Goal: Task Accomplishment & Management: Manage account settings

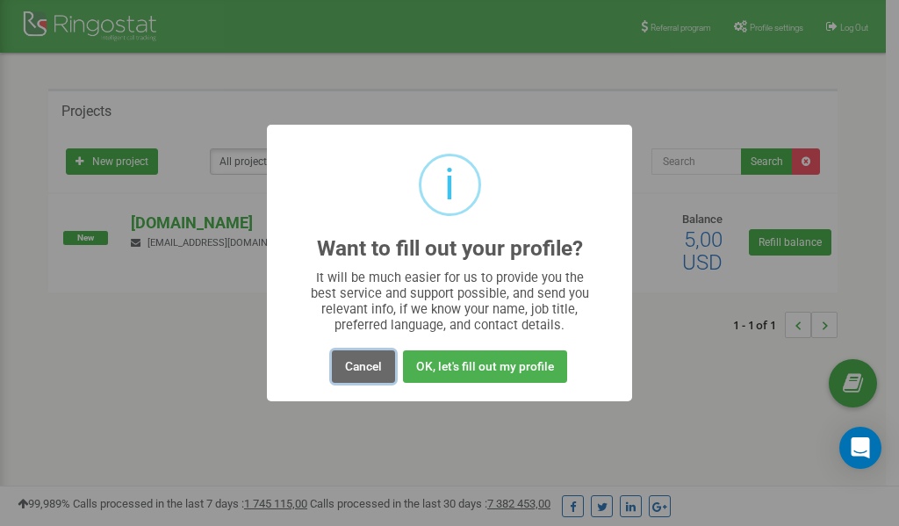
click at [360, 371] on button "Cancel" at bounding box center [363, 366] width 63 height 32
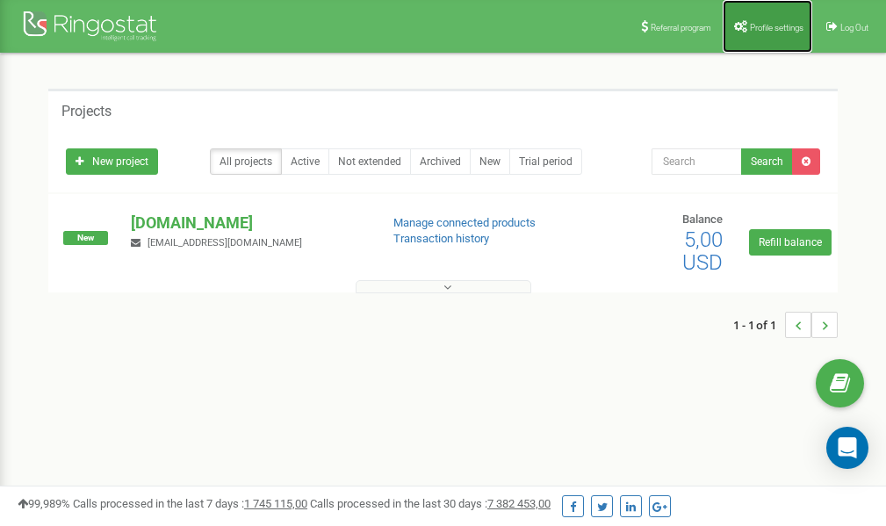
click at [771, 23] on span "Profile settings" at bounding box center [777, 28] width 54 height 10
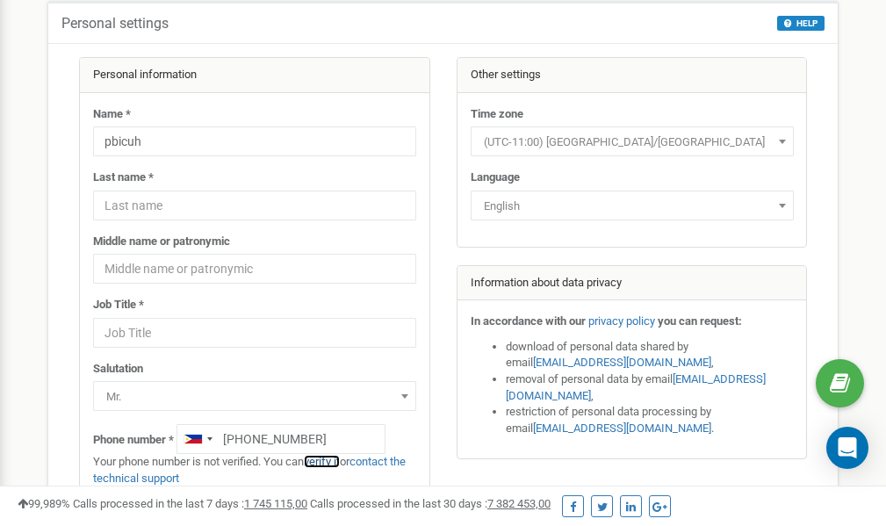
click at [329, 462] on link "verify it" at bounding box center [322, 461] width 36 height 13
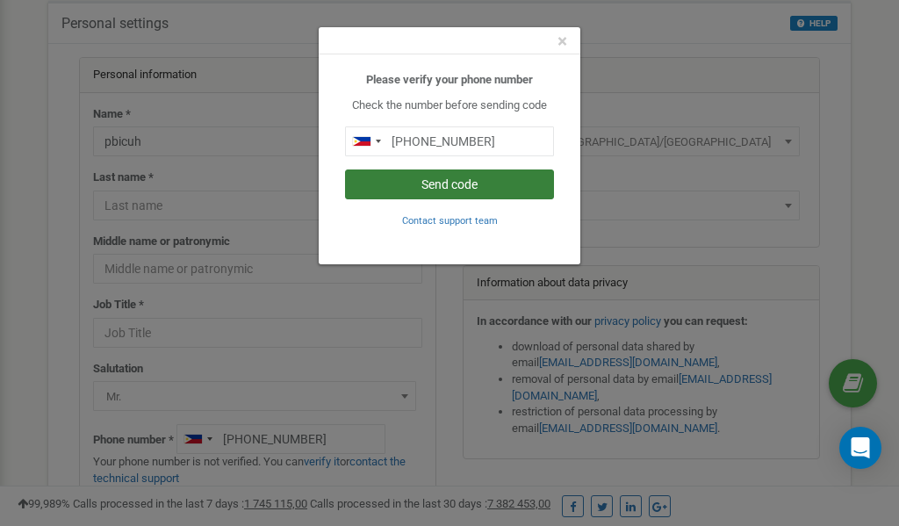
click at [438, 187] on button "Send code" at bounding box center [449, 185] width 209 height 30
